Goal: Information Seeking & Learning: Find specific fact

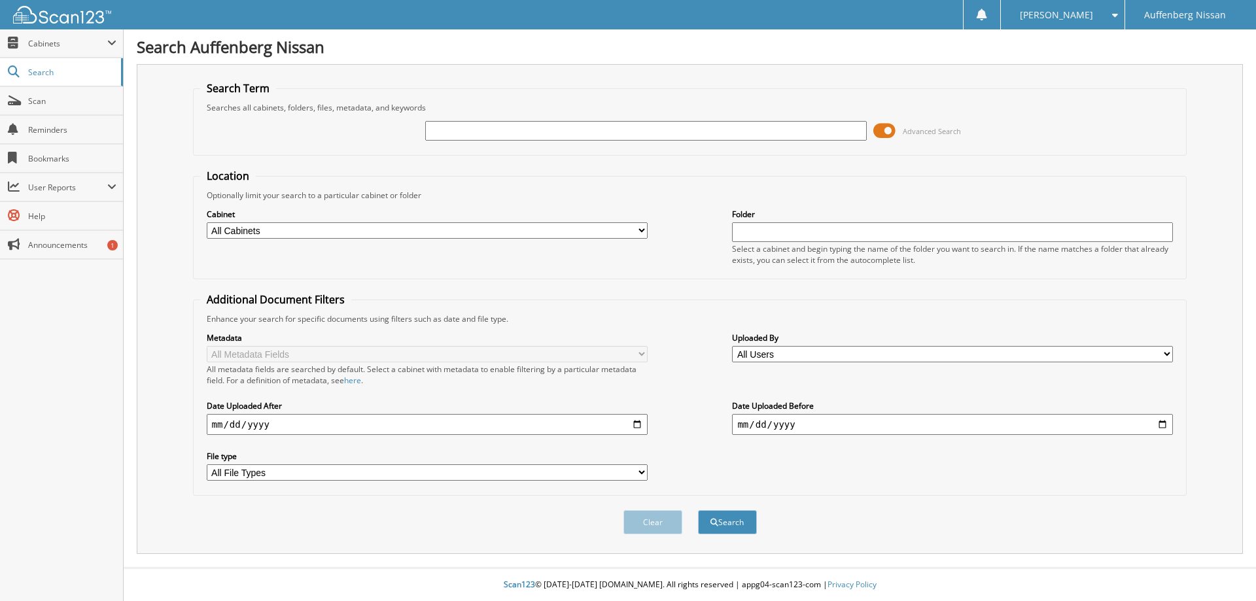
click at [646, 135] on input "text" at bounding box center [645, 131] width 441 height 20
type input "916439"
click at [698, 510] on button "Search" at bounding box center [727, 522] width 59 height 24
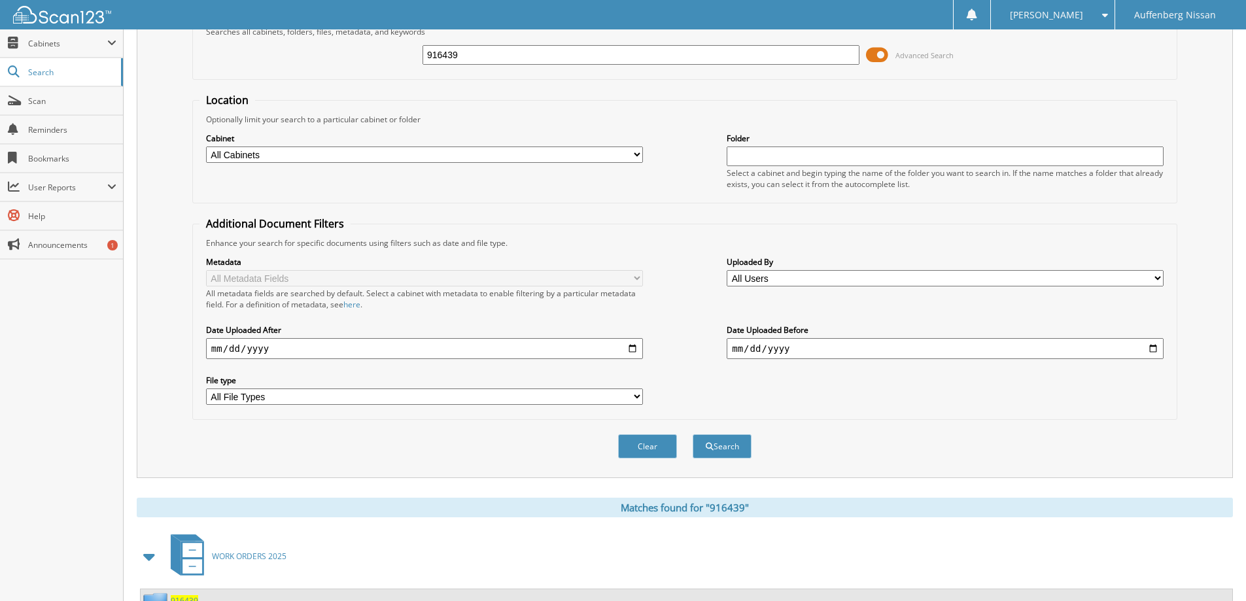
scroll to position [196, 0]
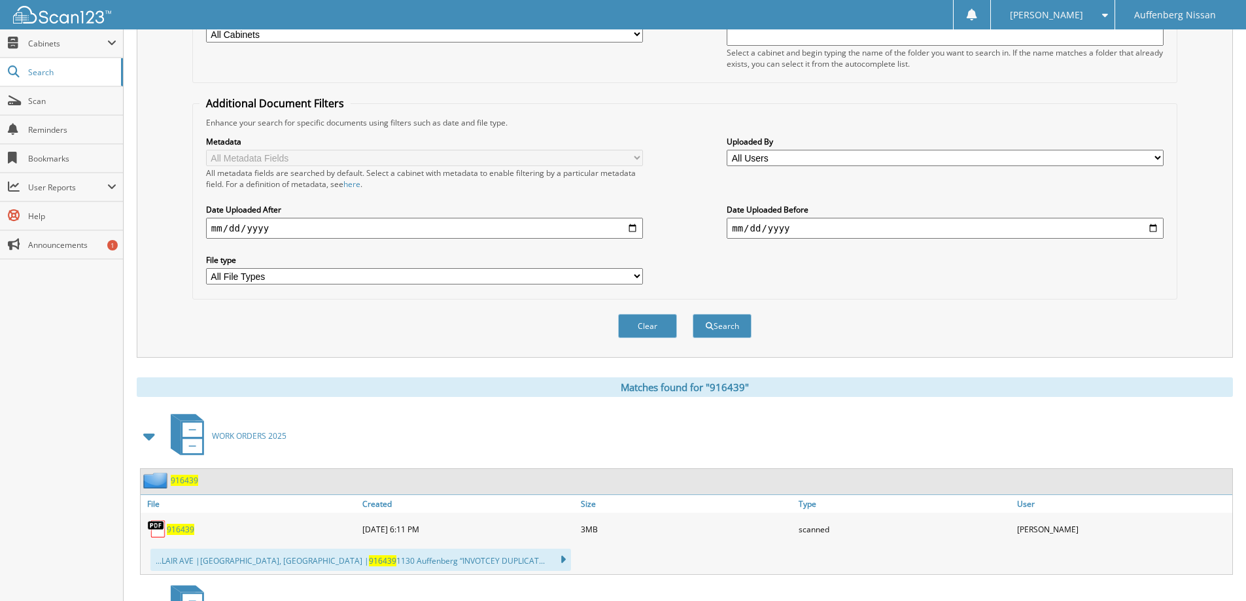
click at [185, 529] on span "916439" at bounding box center [180, 529] width 27 height 11
